Goal: Task Accomplishment & Management: Complete application form

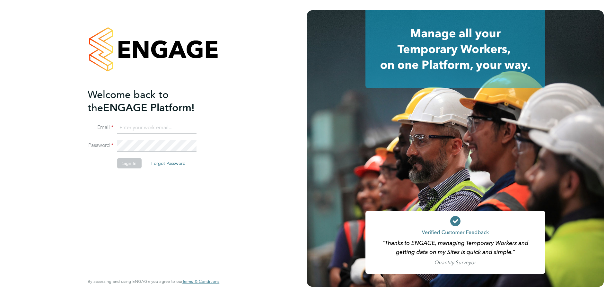
type input "tom.axon@vistry.co.uk"
click at [131, 166] on button "Sign In" at bounding box center [129, 163] width 24 height 10
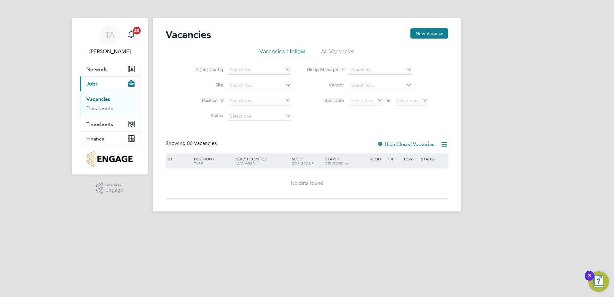
click at [452, 30] on div "Vacancies New Vacancy Vacancies I follow All Vacancies Client Config Site Posit…" at bounding box center [307, 114] width 309 height 193
click at [442, 31] on button "New Vacancy" at bounding box center [430, 33] width 38 height 10
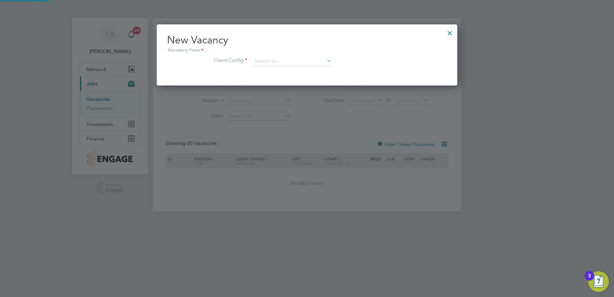
scroll to position [61, 301]
click at [278, 65] on input at bounding box center [292, 62] width 79 height 10
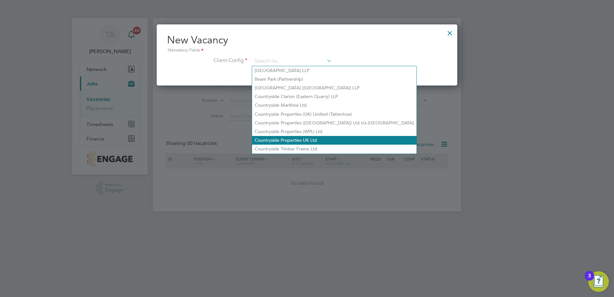
click at [296, 141] on li "Countryside Properties UK Ltd" at bounding box center [334, 140] width 165 height 9
type input "Countryside Properties UK Ltd"
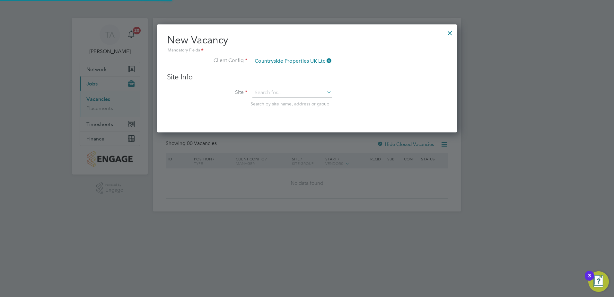
scroll to position [109, 301]
click at [265, 92] on input at bounding box center [292, 93] width 79 height 10
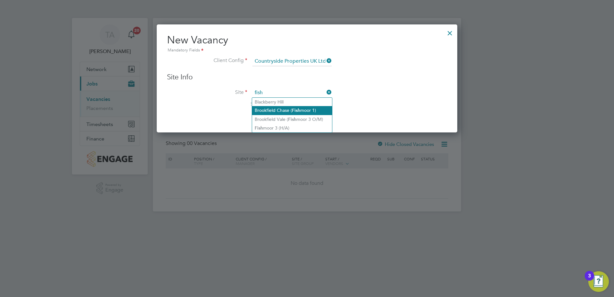
click at [276, 110] on li "Brookfield Chase ( Fish moor 1)" at bounding box center [292, 110] width 80 height 9
type input "Brookfield Chase (Fishmoor 1)"
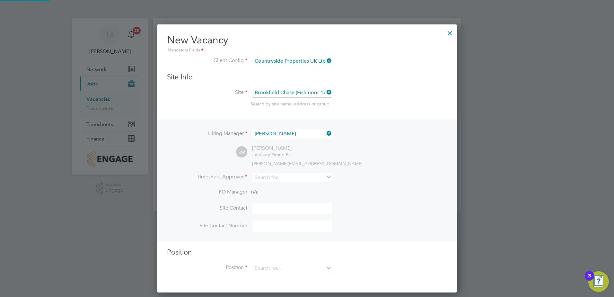
scroll to position [269, 301]
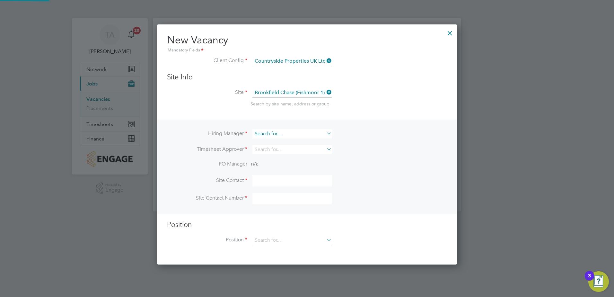
click at [297, 136] on input at bounding box center [292, 133] width 79 height 9
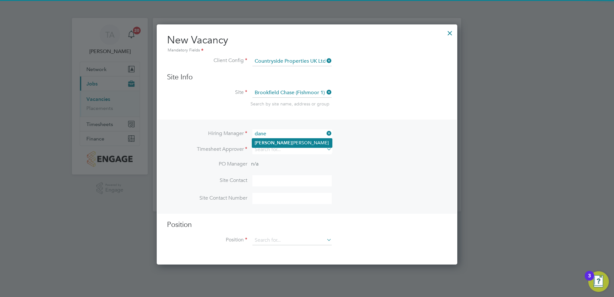
click at [295, 142] on li "[PERSON_NAME]" at bounding box center [292, 143] width 80 height 9
type input "[PERSON_NAME]"
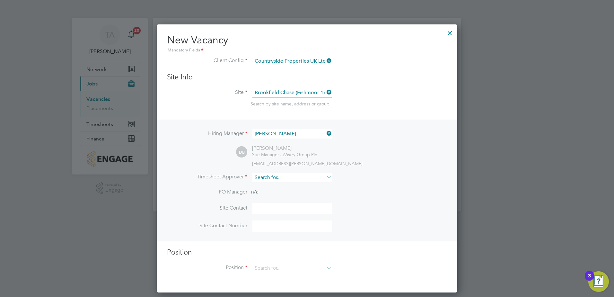
click at [290, 178] on input at bounding box center [292, 177] width 79 height 9
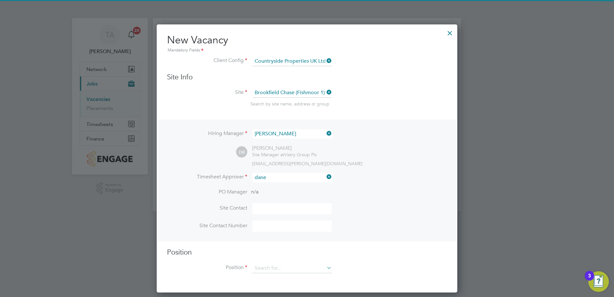
click at [289, 187] on li "[PERSON_NAME]" at bounding box center [292, 187] width 80 height 9
type input "[PERSON_NAME]"
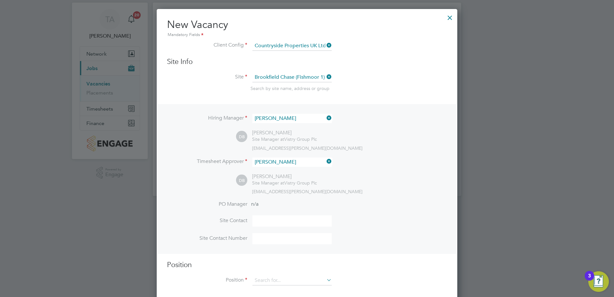
scroll to position [24, 0]
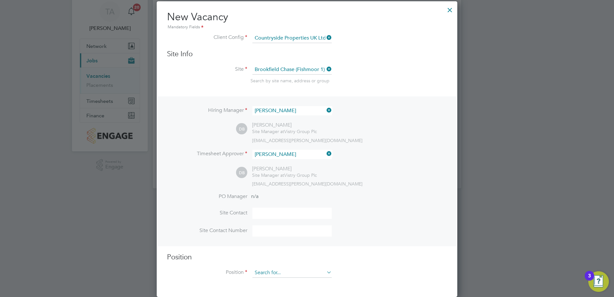
click at [274, 273] on input at bounding box center [292, 273] width 79 height 10
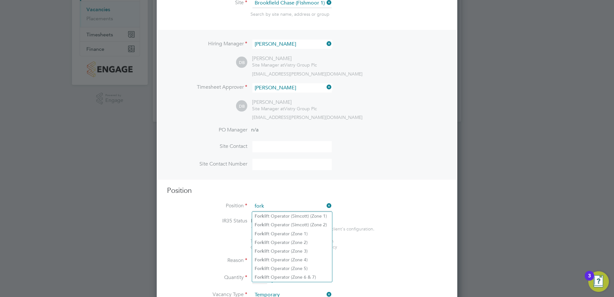
scroll to position [184, 0]
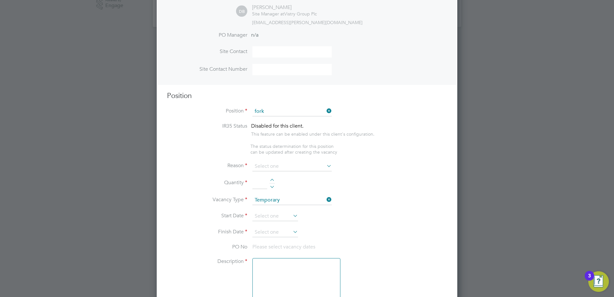
click at [294, 173] on li "Fork lift Operator (Zone 5)" at bounding box center [292, 173] width 80 height 9
type input "Forklift Operator (Zone 5)"
type textarea "Operate construction plant. Telehandlers / Rough Terrain Trucks. Delivering lar…"
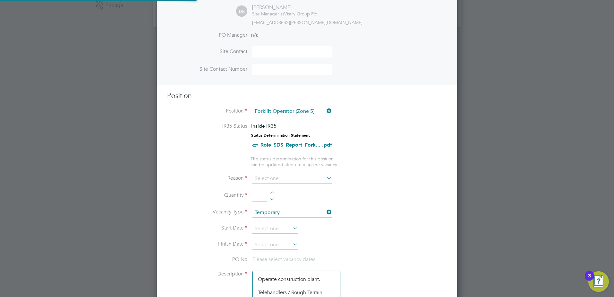
scroll to position [19, 34]
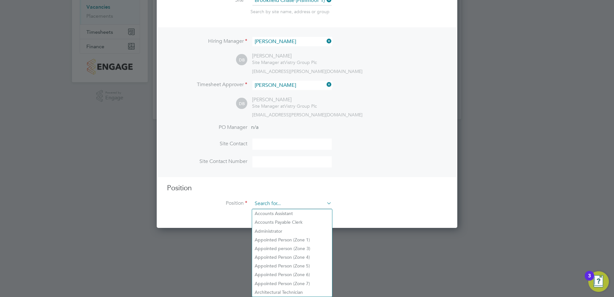
click at [284, 113] on ng-template "Hiring Manager [PERSON_NAME] DB [PERSON_NAME] Site Manager at Vistry Group Plc …" at bounding box center [307, 121] width 280 height 188
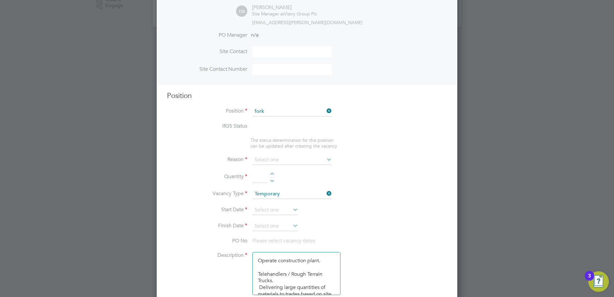
click at [312, 180] on li "Fork lift Operator (Zone 6 & 7)" at bounding box center [292, 182] width 80 height 9
type input "Forklift Operator (Zone 6 & 7)"
type textarea "- Operate construction machinery - Delivering large quantities of materials to …"
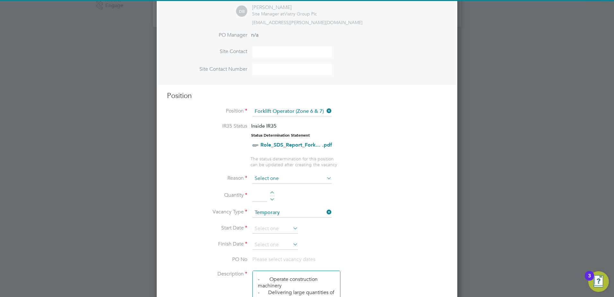
click at [280, 177] on input at bounding box center [292, 179] width 79 height 10
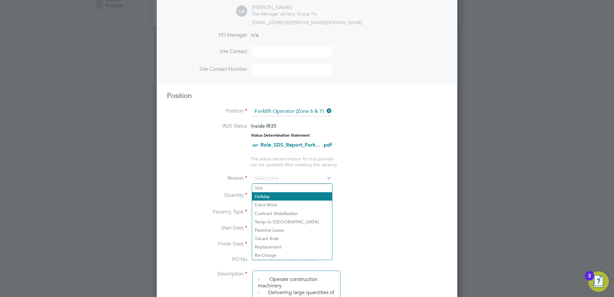
click at [272, 196] on li "Holiday" at bounding box center [292, 196] width 80 height 8
type input "Holiday"
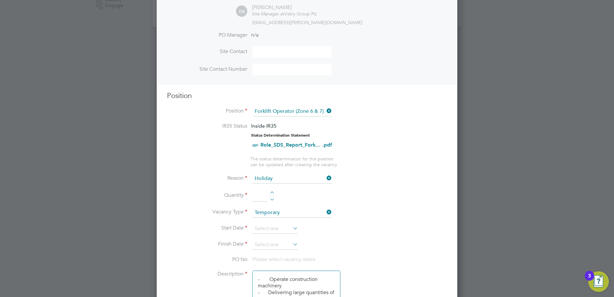
click at [273, 192] on div at bounding box center [272, 193] width 5 height 4
type input "1"
click at [275, 229] on input at bounding box center [276, 229] width 46 height 10
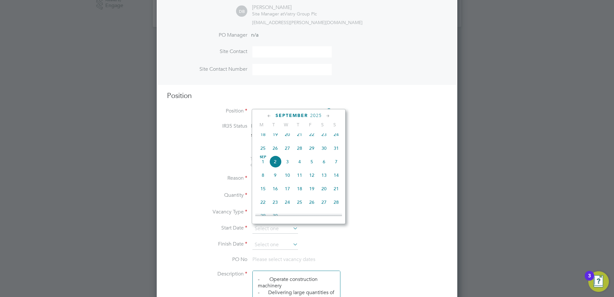
click at [312, 180] on span "12" at bounding box center [312, 175] width 12 height 12
type input "[DATE]"
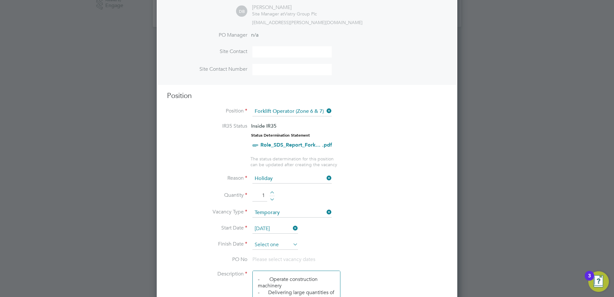
drag, startPoint x: 273, startPoint y: 245, endPoint x: 280, endPoint y: 233, distance: 13.8
click at [273, 245] on input at bounding box center [276, 245] width 46 height 10
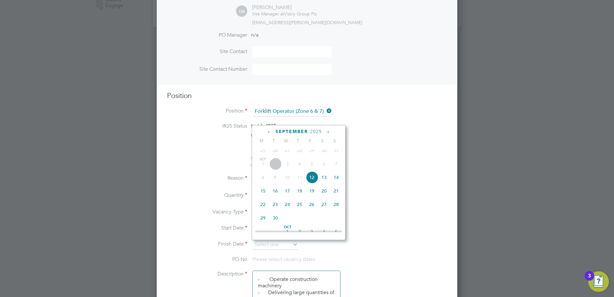
click at [311, 184] on span "12" at bounding box center [312, 177] width 12 height 12
type input "[DATE]"
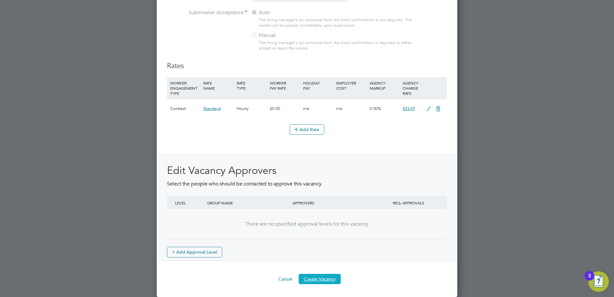
click at [325, 282] on button "Create Vacancy" at bounding box center [320, 279] width 42 height 10
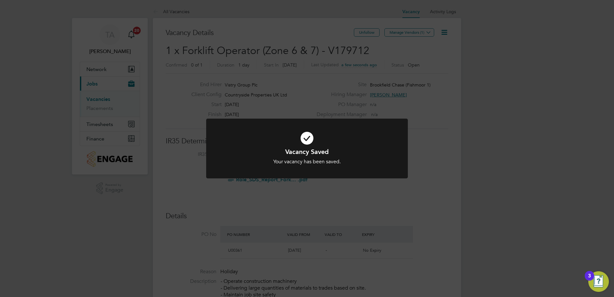
click at [469, 178] on div "Vacancy Saved Your vacancy has been saved. Cancel Okay" at bounding box center [307, 148] width 614 height 297
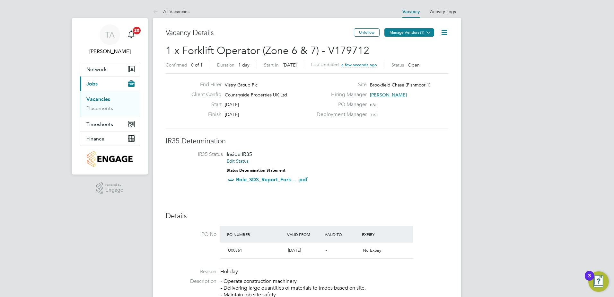
click at [412, 36] on button "Manage Vendors (1)" at bounding box center [410, 32] width 50 height 8
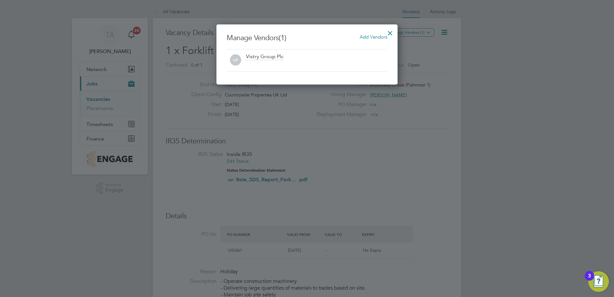
click at [369, 37] on span "Add Vendors" at bounding box center [374, 37] width 28 height 6
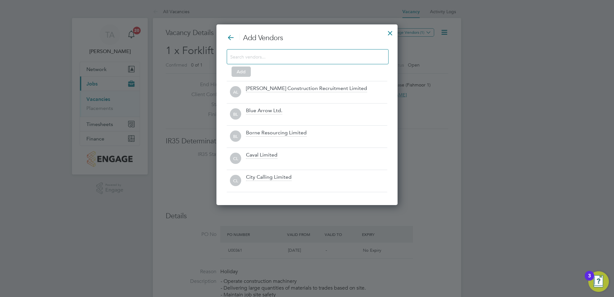
click at [359, 52] on input at bounding box center [302, 56] width 145 height 8
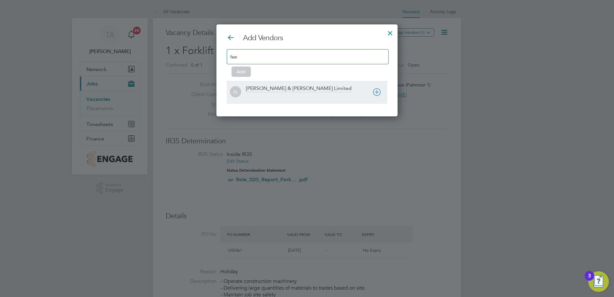
type input "faw"
click at [288, 92] on div "[PERSON_NAME] & [PERSON_NAME] Limited" at bounding box center [299, 88] width 106 height 7
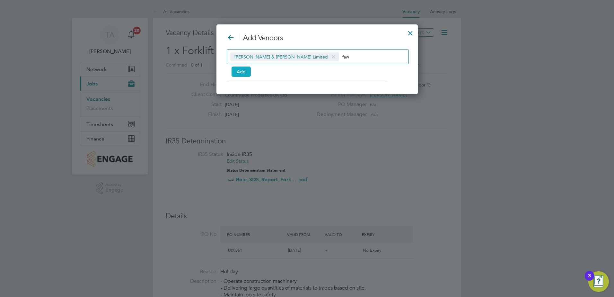
click at [250, 73] on button "Add" at bounding box center [241, 72] width 19 height 10
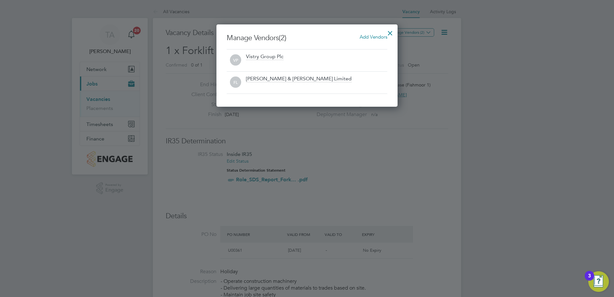
click at [390, 31] on div at bounding box center [391, 32] width 12 height 12
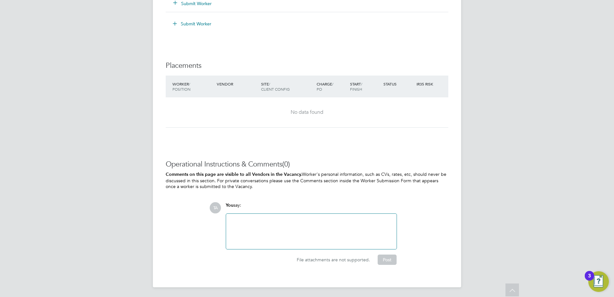
click at [296, 220] on div at bounding box center [311, 232] width 163 height 28
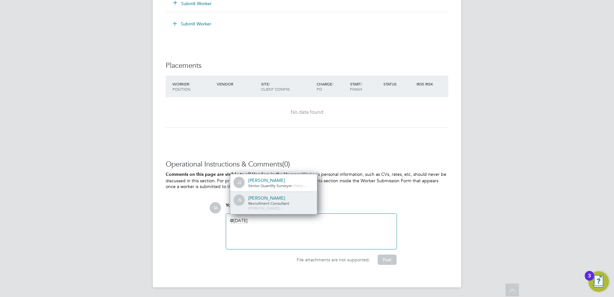
click at [289, 201] on div "[PERSON_NAME]" at bounding box center [280, 198] width 64 height 6
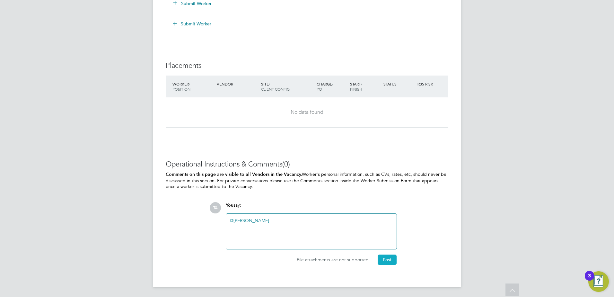
click at [386, 259] on button "Post" at bounding box center [387, 260] width 19 height 10
